Goal: Navigation & Orientation: Go to known website

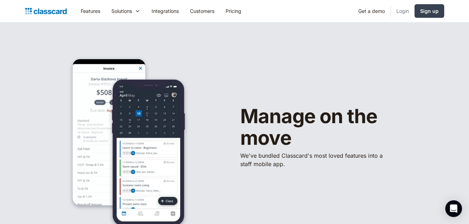
click at [404, 9] on link "Login" at bounding box center [403, 11] width 24 height 16
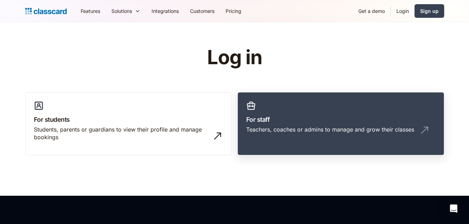
click at [329, 121] on h3 "For staff" at bounding box center [340, 119] width 189 height 9
